Goal: Ask a question

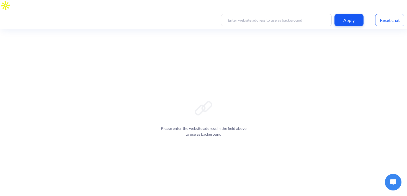
click at [396, 182] on button at bounding box center [393, 182] width 17 height 17
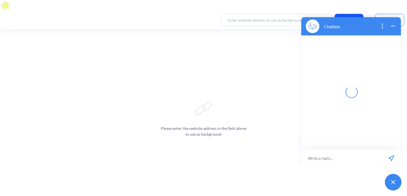
scroll to position [1, 0]
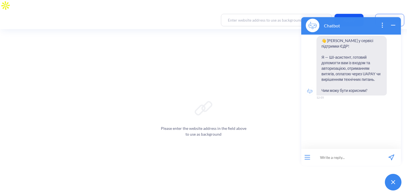
click at [337, 156] on input at bounding box center [347, 157] width 68 height 17
paste input "Не можливо авторизуватись на порталі, виникає помилка "ініціалізація криптобібл…"
type input "Не можливо авторизуватись на порталі, виникає помилка "ініціалізація криптобібл…"
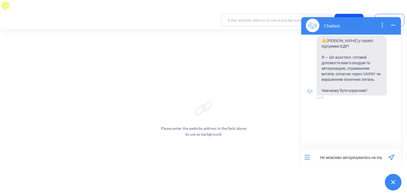
click at [392, 156] on icon "send message" at bounding box center [391, 157] width 6 height 6
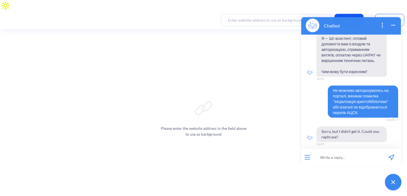
scroll to position [22, 0]
